Goal: Information Seeking & Learning: Learn about a topic

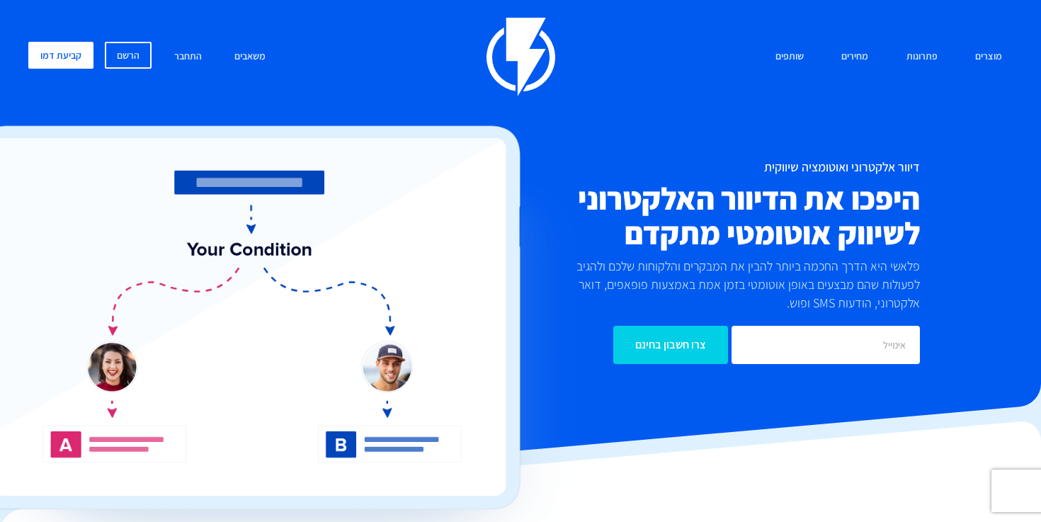
click at [519, 45] on img at bounding box center [520, 57] width 69 height 79
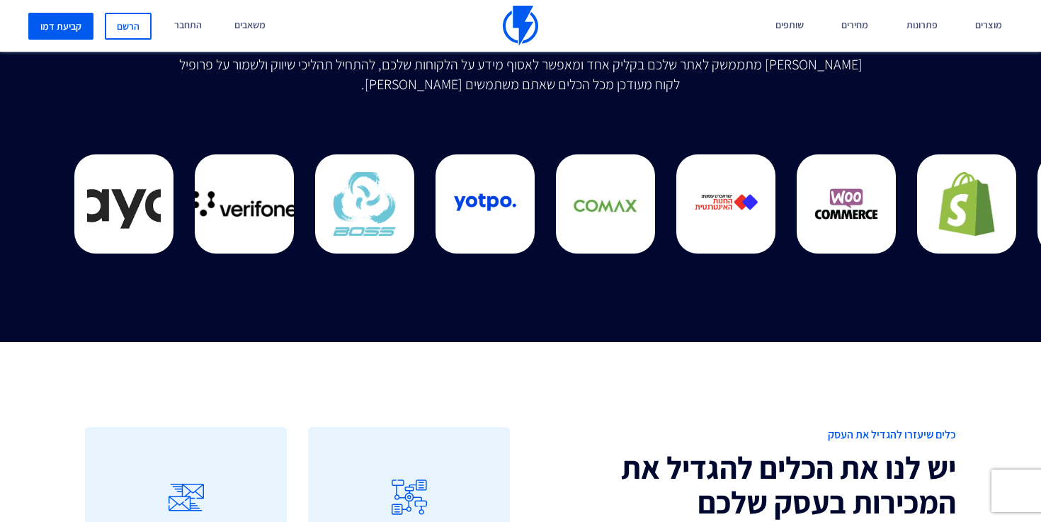
scroll to position [3579, 0]
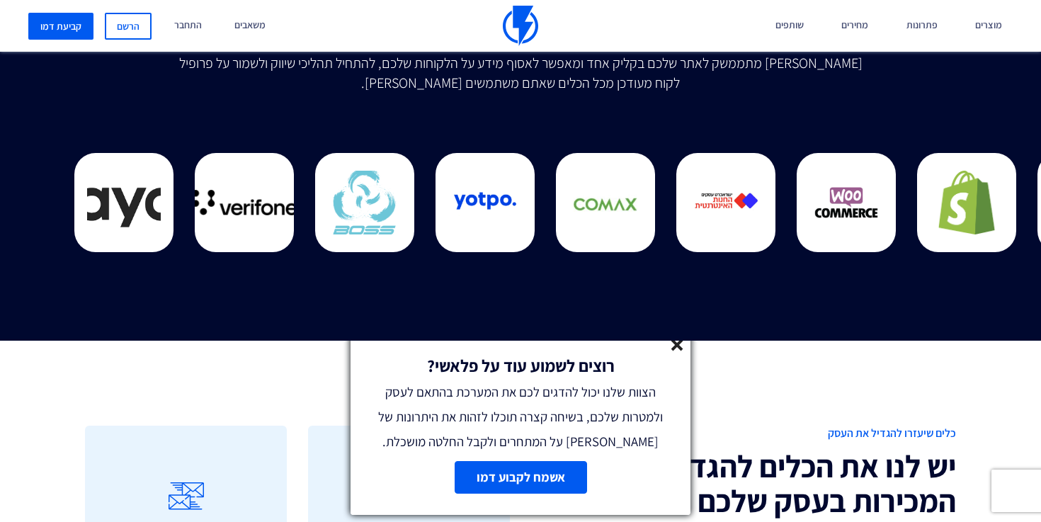
click at [675, 350] on link at bounding box center [677, 347] width 12 height 16
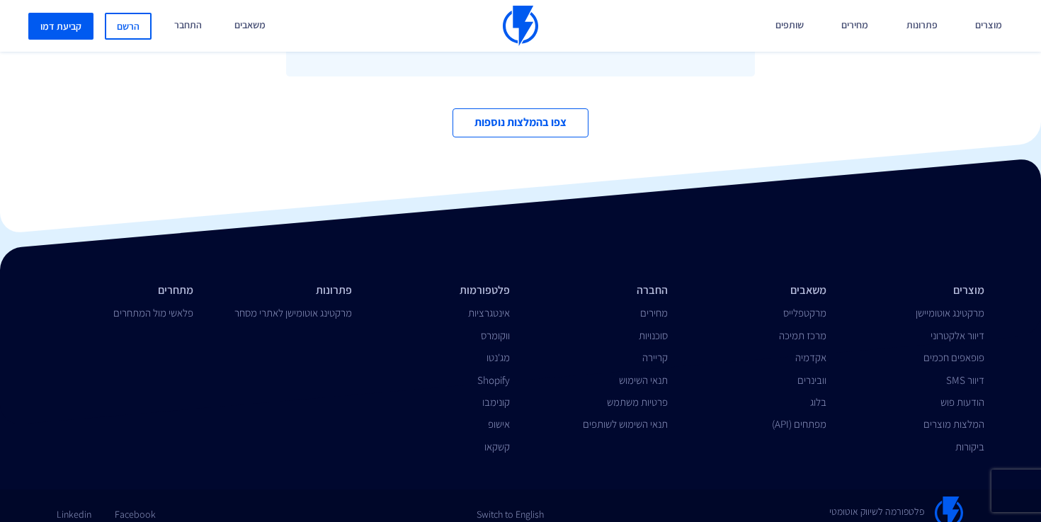
scroll to position [4774, 0]
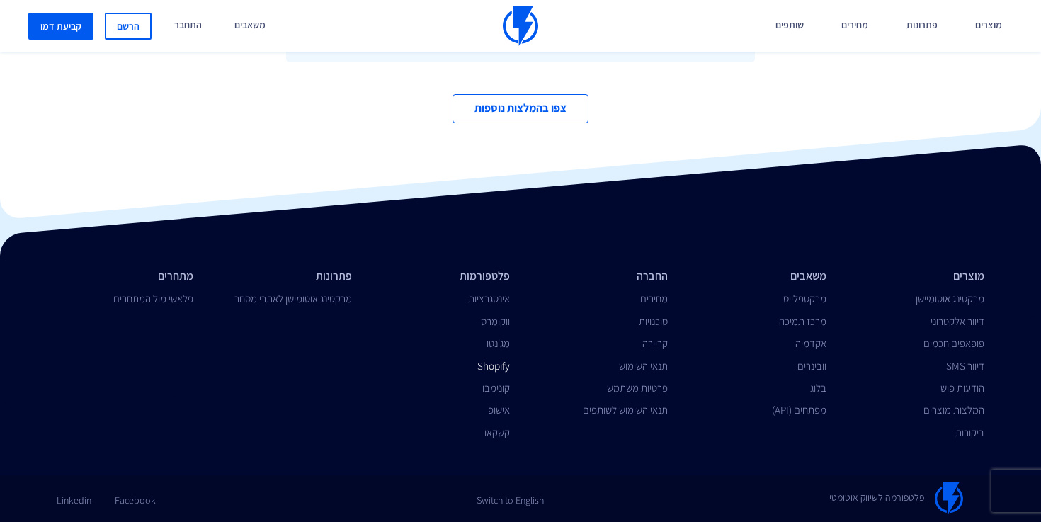
click at [499, 370] on link "Shopify" at bounding box center [493, 365] width 33 height 13
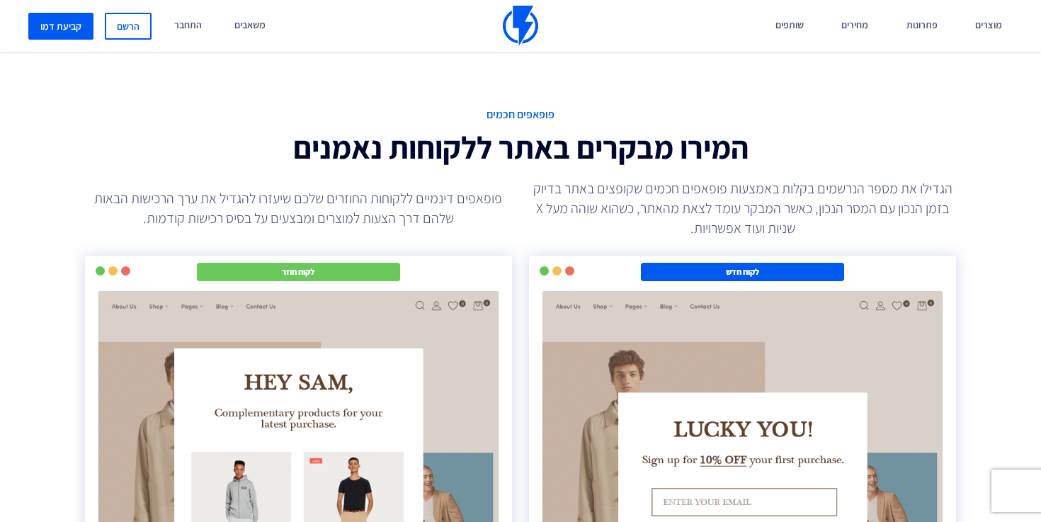
scroll to position [509, 0]
click at [530, 16] on img at bounding box center [520, 26] width 35 height 40
